Goal: Share content

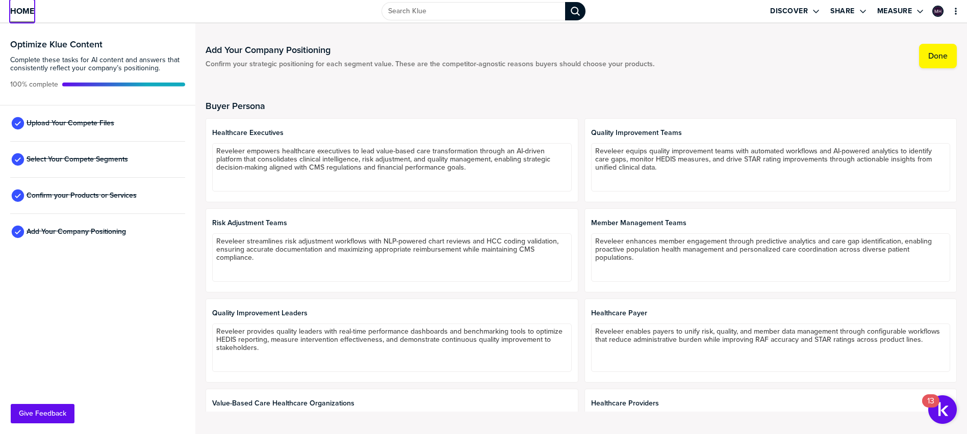
click at [29, 14] on span "Home" at bounding box center [22, 11] width 24 height 9
click at [101, 125] on span "Upload Your Compete Files" at bounding box center [71, 123] width 88 height 8
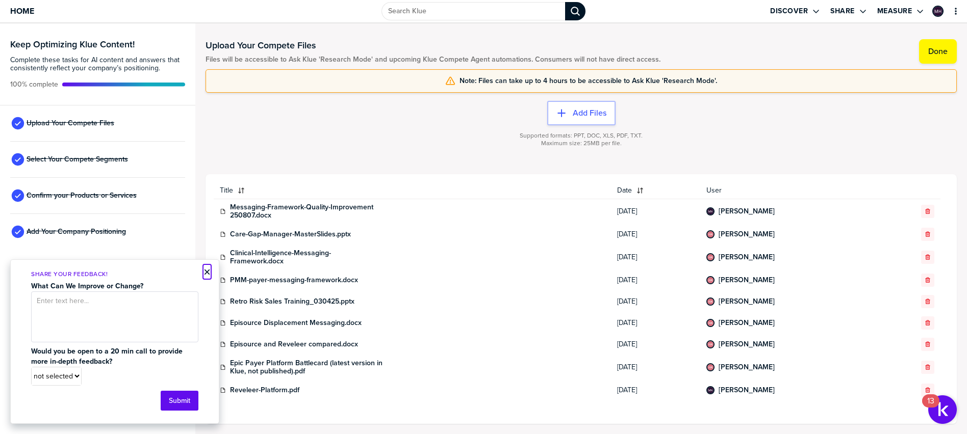
click at [207, 274] on button "×" at bounding box center [206, 272] width 7 height 12
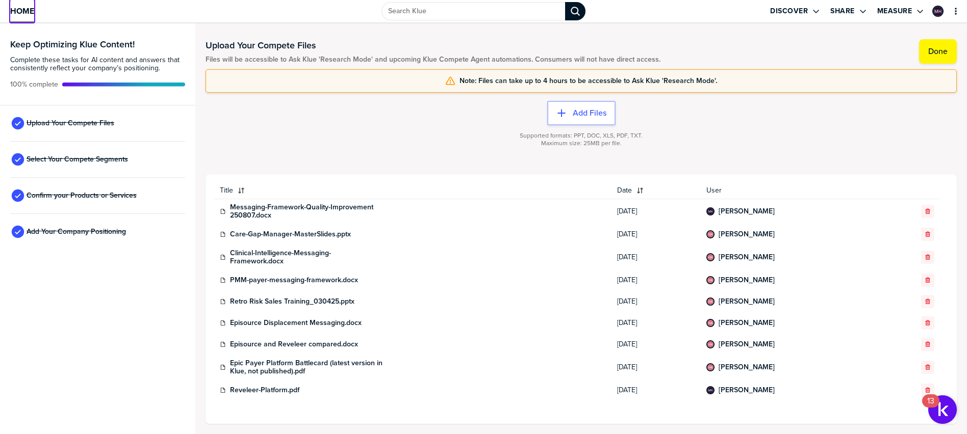
click at [30, 12] on span "Home" at bounding box center [22, 11] width 24 height 9
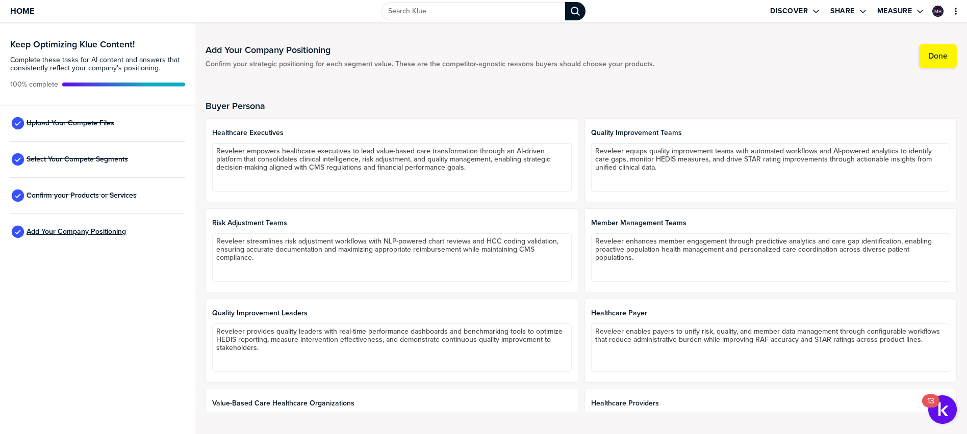
click at [111, 230] on span "Add Your Company Positioning" at bounding box center [76, 232] width 99 height 8
click at [106, 200] on div "Confirm your Products or Services" at bounding box center [97, 196] width 175 height 36
click at [85, 115] on div "Upload Your Compete Files" at bounding box center [97, 124] width 175 height 36
click at [85, 119] on span "Upload Your Compete Files" at bounding box center [71, 123] width 88 height 8
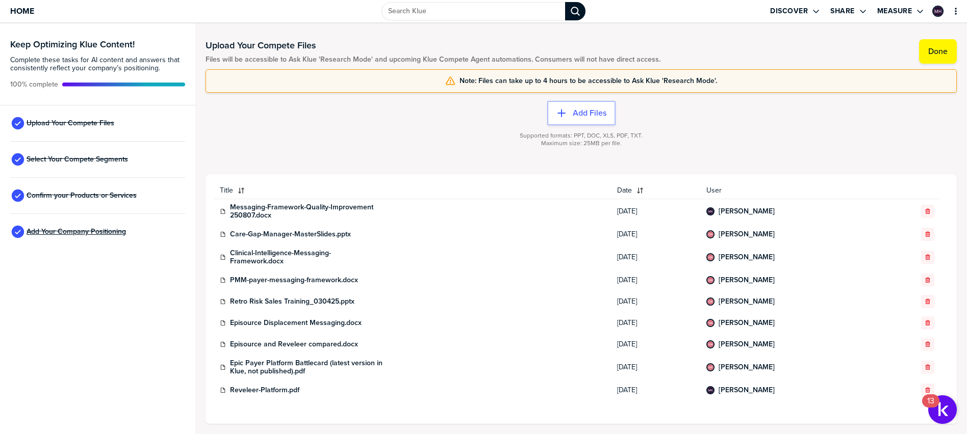
click at [98, 236] on span "Add Your Company Positioning" at bounding box center [76, 232] width 99 height 8
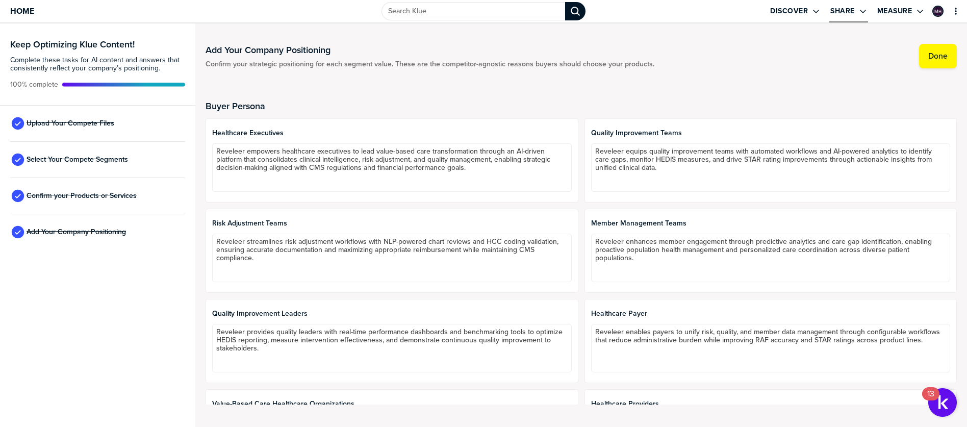
click at [846, 12] on label "Share" at bounding box center [842, 11] width 24 height 9
click at [698, 37] on div "Add Your Company Positioning Confirm your strategic positioning for each segmen…" at bounding box center [581, 225] width 751 height 383
click at [851, 11] on label "Share" at bounding box center [842, 11] width 24 height 9
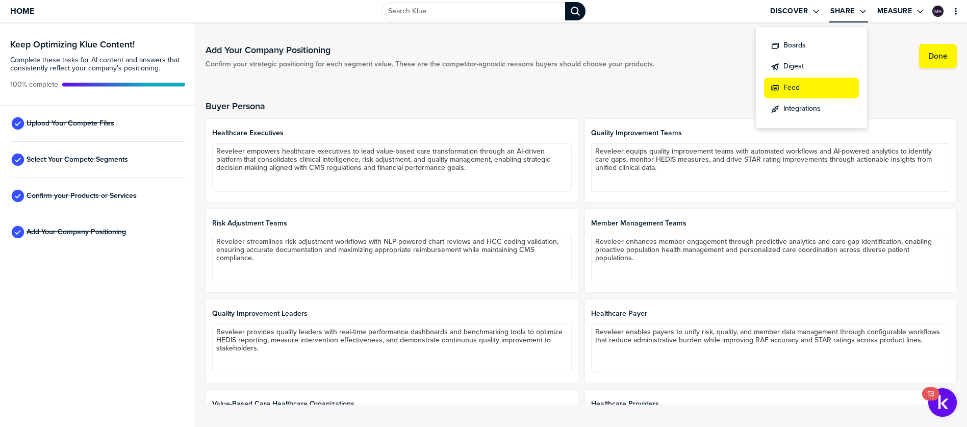
click at [786, 88] on label "Feed" at bounding box center [791, 88] width 16 height 11
